Goal: Information Seeking & Learning: Find specific page/section

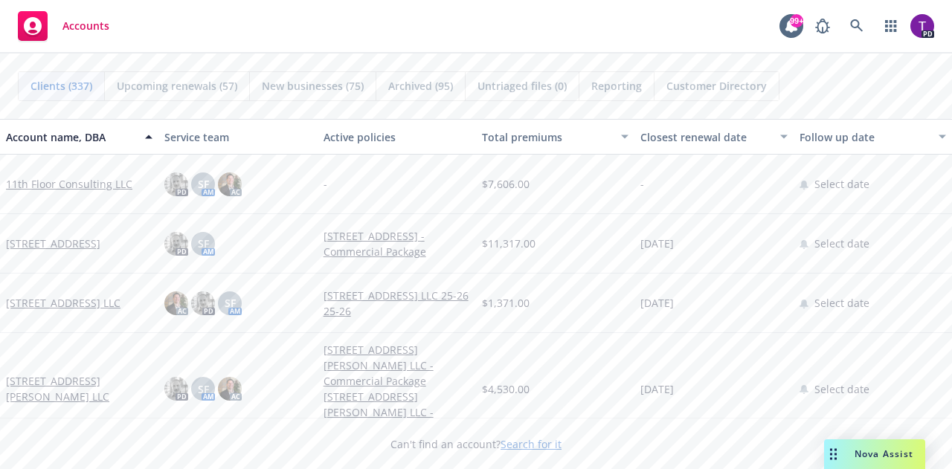
click at [530, 448] on link "Search for it" at bounding box center [531, 444] width 61 height 14
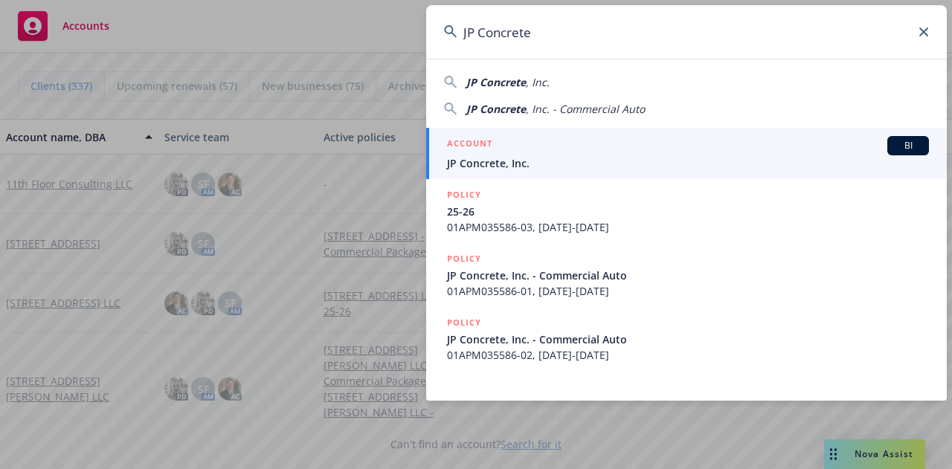
type input "JP Concrete"
click at [654, 158] on span "JP Concrete, Inc." at bounding box center [688, 163] width 482 height 16
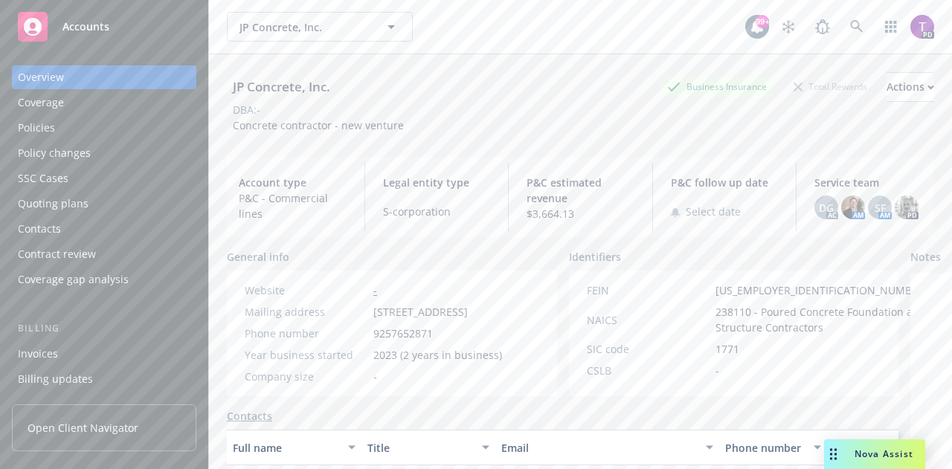
click at [40, 130] on div "Policies" at bounding box center [36, 128] width 37 height 24
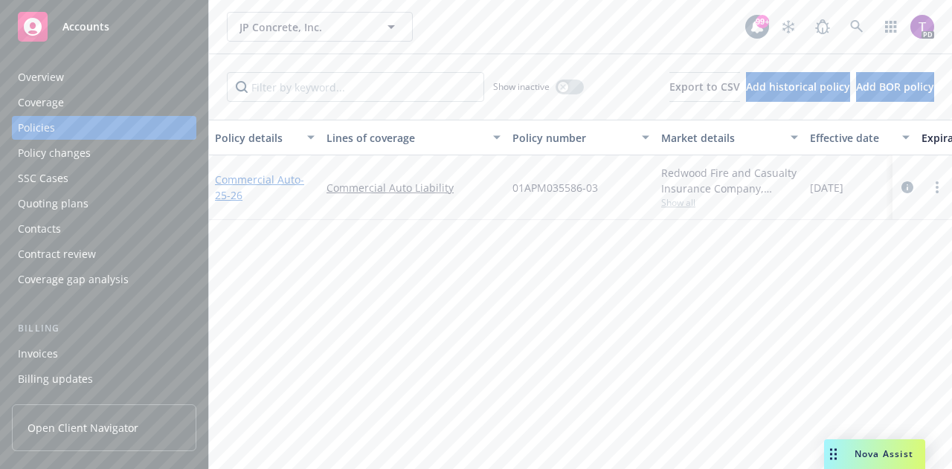
click at [259, 178] on link "Commercial Auto - 25-26" at bounding box center [259, 188] width 89 height 30
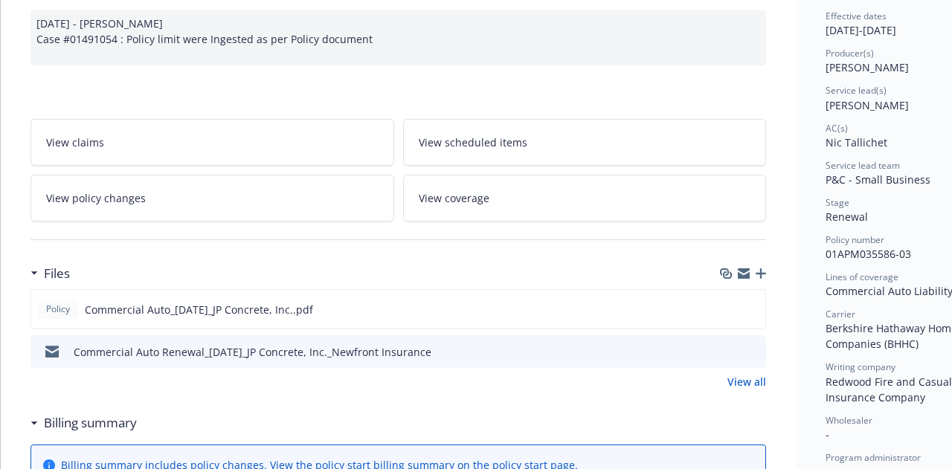
scroll to position [161, 0]
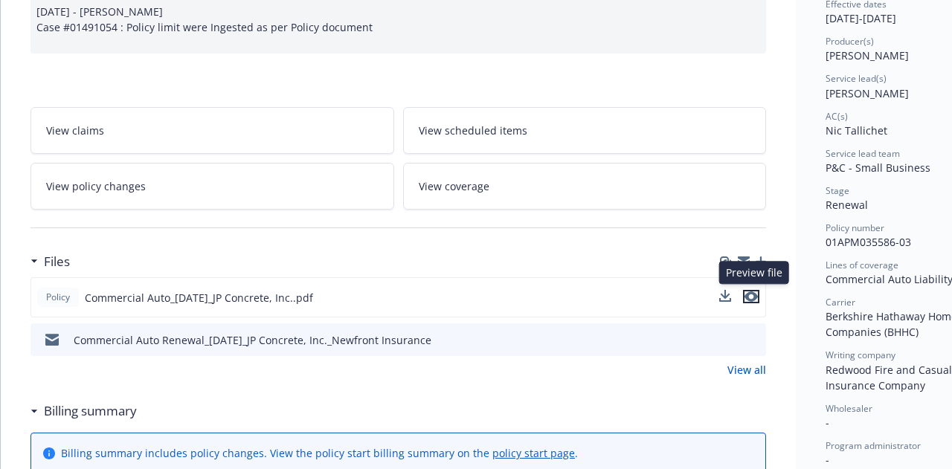
click at [756, 294] on icon "preview file" at bounding box center [751, 297] width 13 height 10
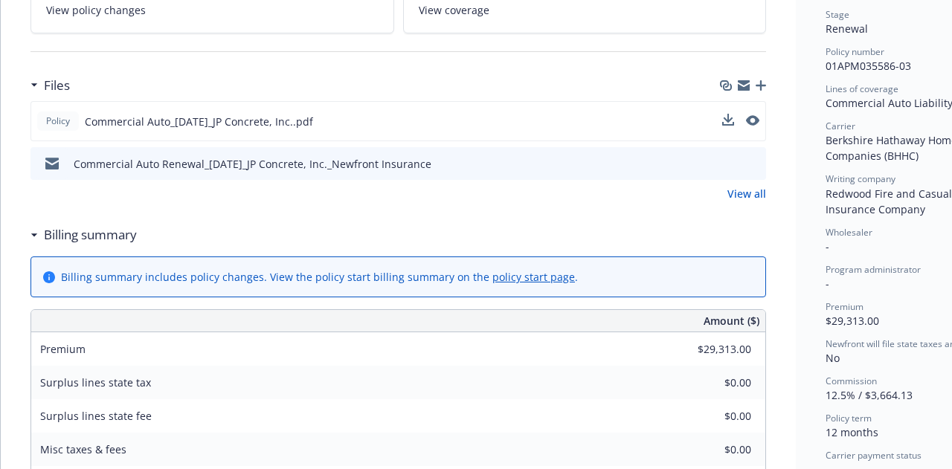
scroll to position [381, 0]
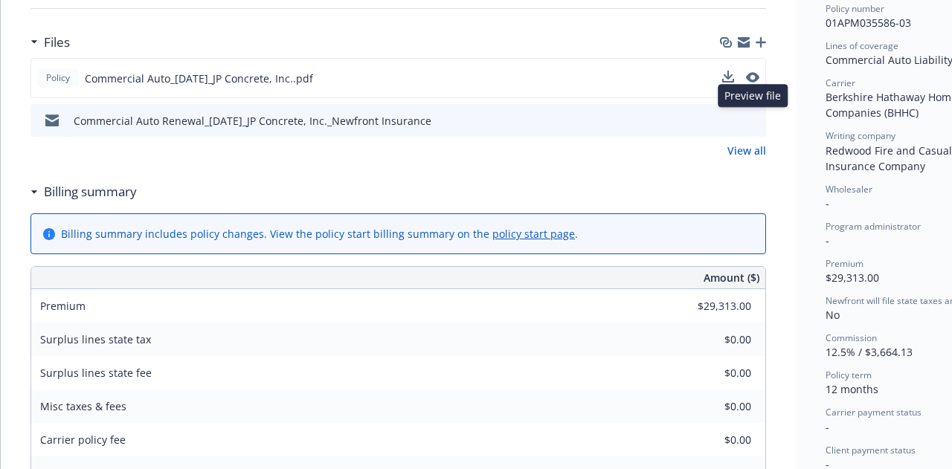
click at [753, 117] on icon "preview file" at bounding box center [751, 120] width 13 height 10
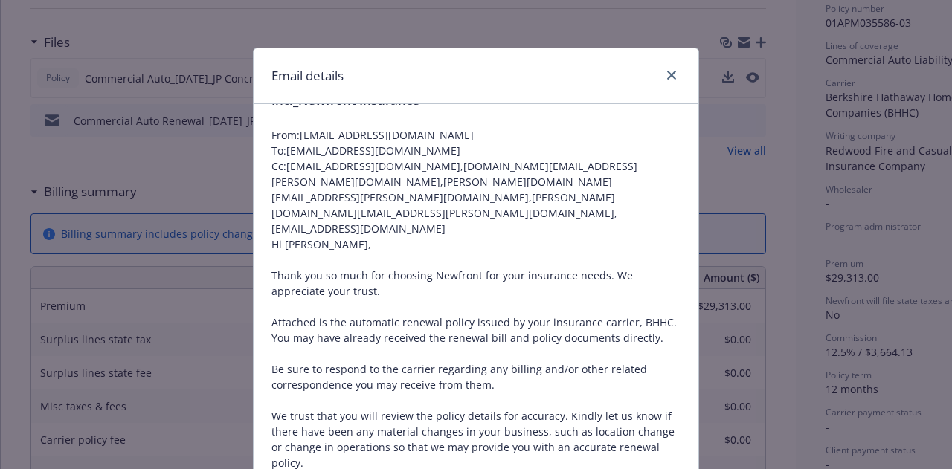
scroll to position [0, 0]
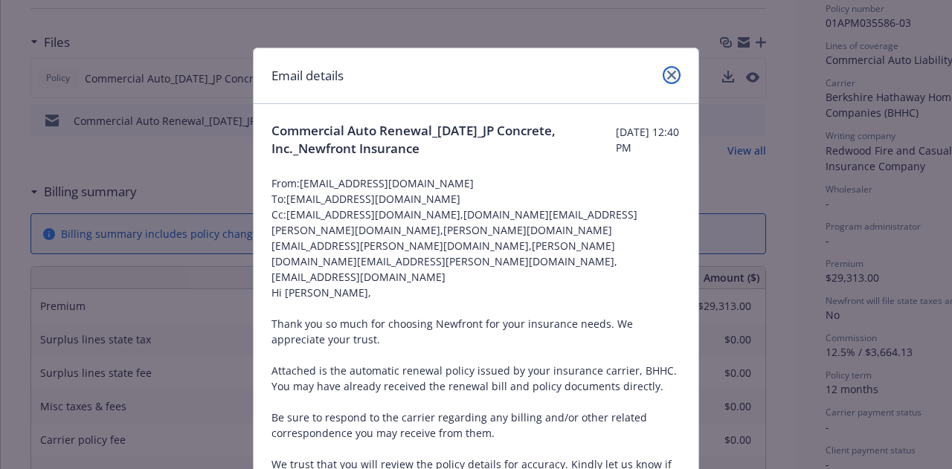
click at [667, 77] on icon "close" at bounding box center [671, 75] width 9 height 9
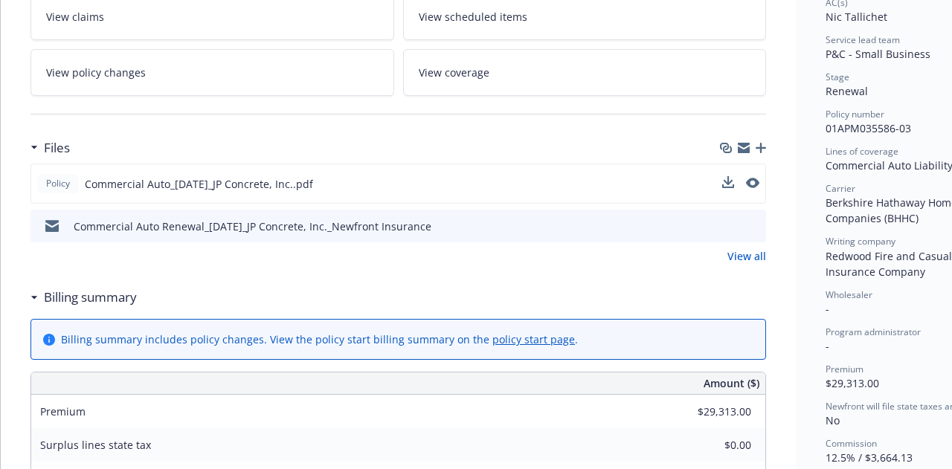
scroll to position [274, 0]
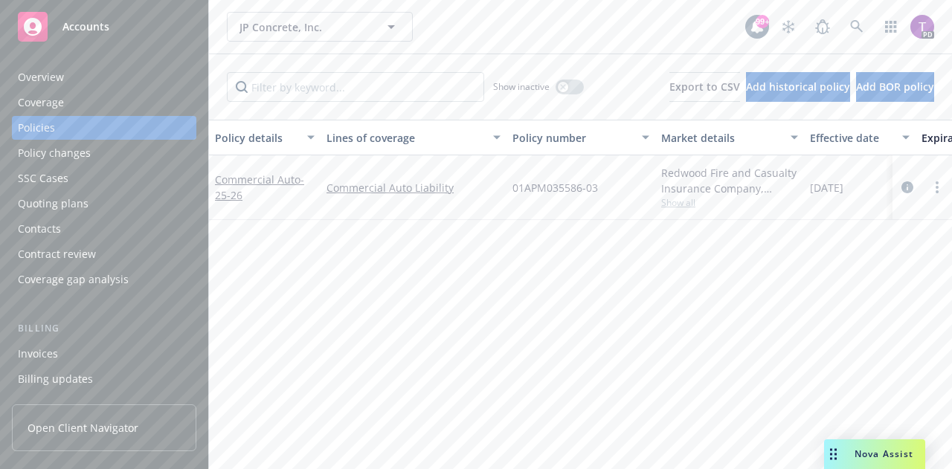
click at [33, 75] on div "Overview" at bounding box center [41, 77] width 46 height 24
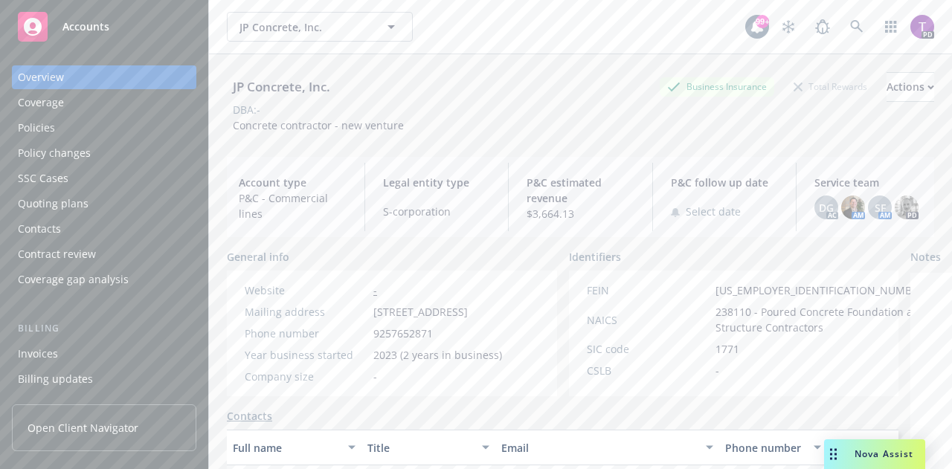
click at [36, 124] on div "Policies" at bounding box center [36, 128] width 37 height 24
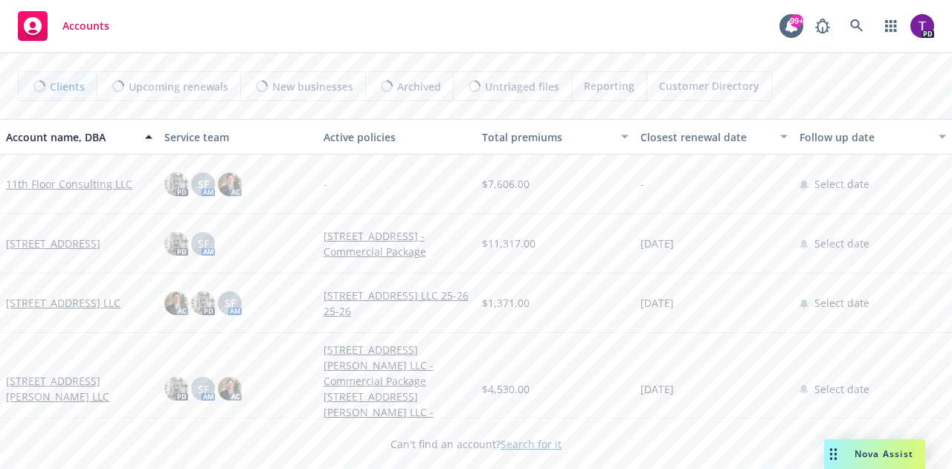
click at [535, 440] on link "Search for it" at bounding box center [531, 444] width 61 height 14
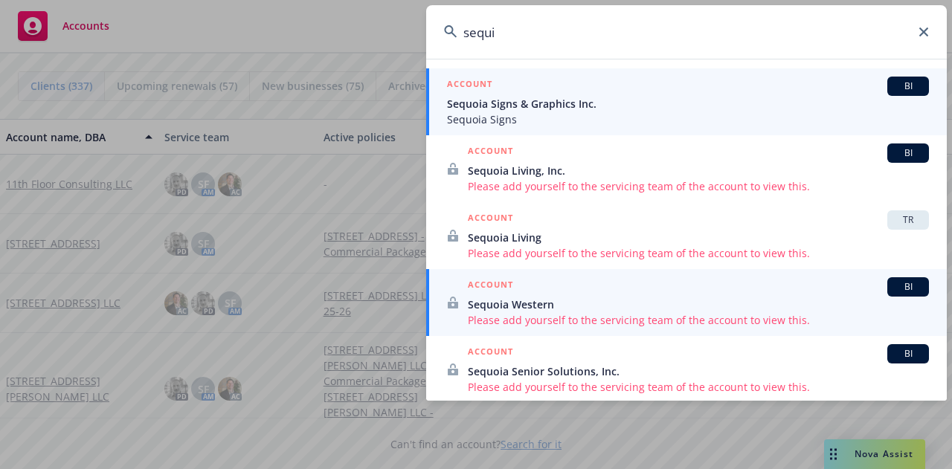
type input "sequi"
click at [591, 98] on span "Sequoia Signs & Graphics Inc." at bounding box center [688, 104] width 482 height 16
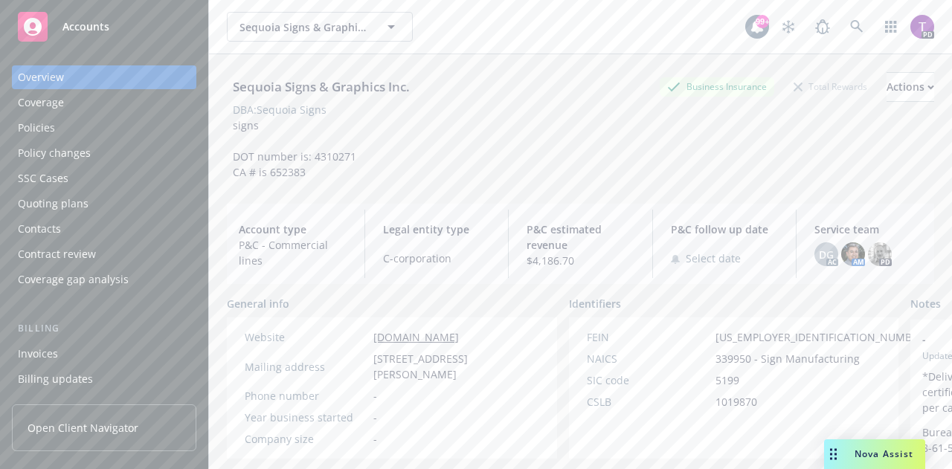
click at [39, 125] on div "Policies" at bounding box center [36, 128] width 37 height 24
